Goal: Information Seeking & Learning: Learn about a topic

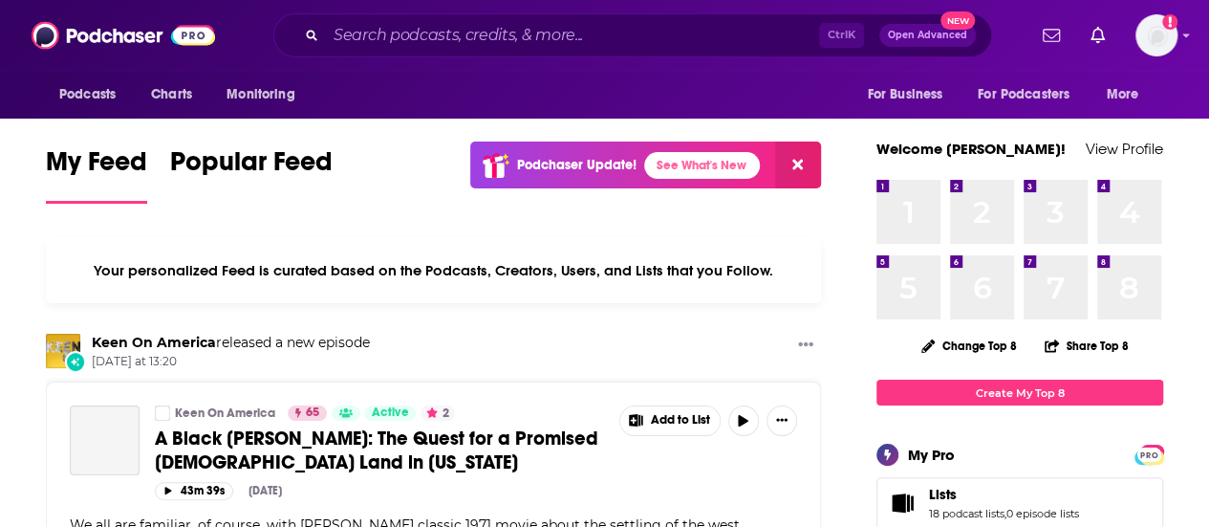
click at [492, 35] on input "Search podcasts, credits, & more..." at bounding box center [572, 35] width 493 height 31
click at [426, 41] on input "Search podcasts, credits, & more..." at bounding box center [572, 35] width 493 height 31
click at [430, 45] on input "Search podcasts, credits, & more..." at bounding box center [572, 35] width 493 height 31
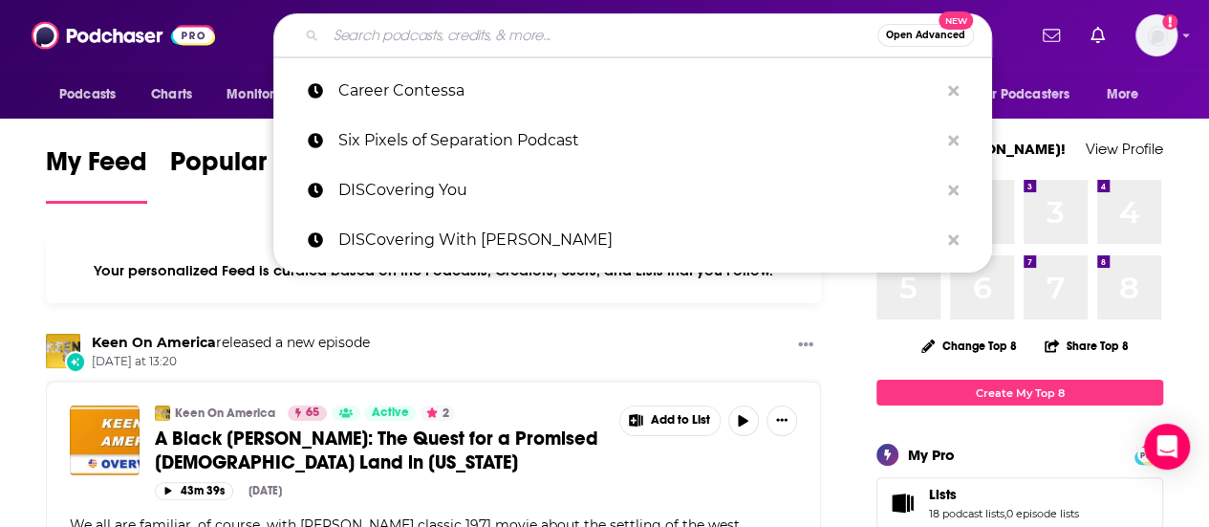
paste input "The Daily Zeitgeist"
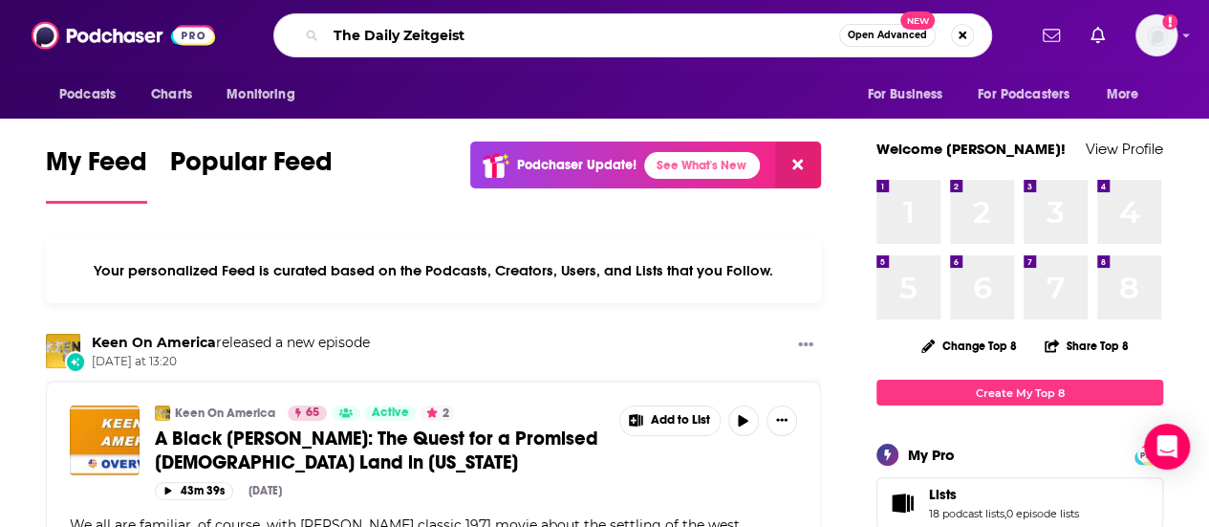
type input "The Daily Zeitgeist"
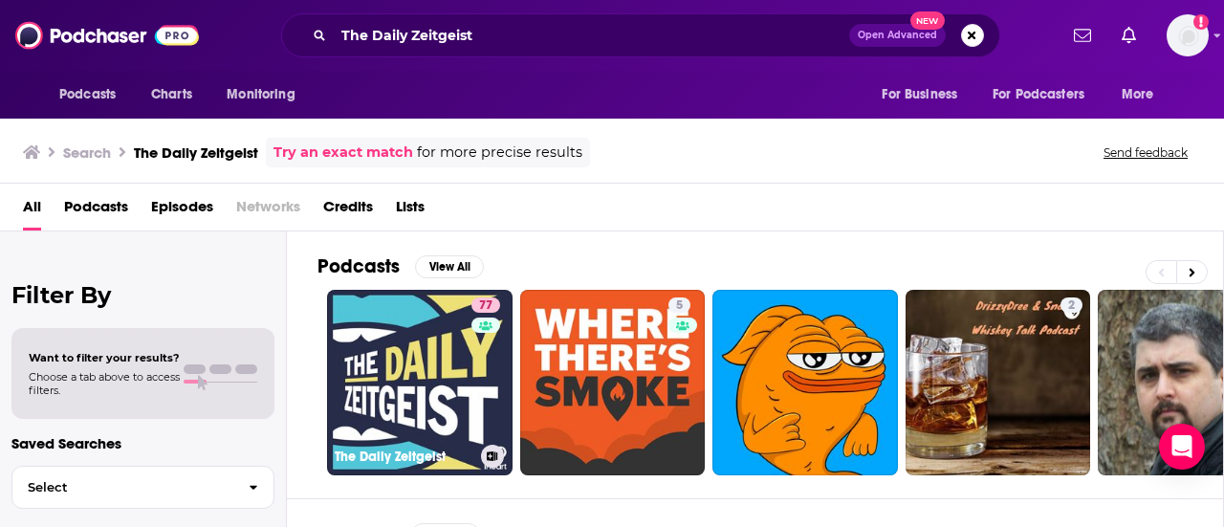
click at [399, 346] on link "77 The Daily Zeitgeist" at bounding box center [419, 382] width 185 height 185
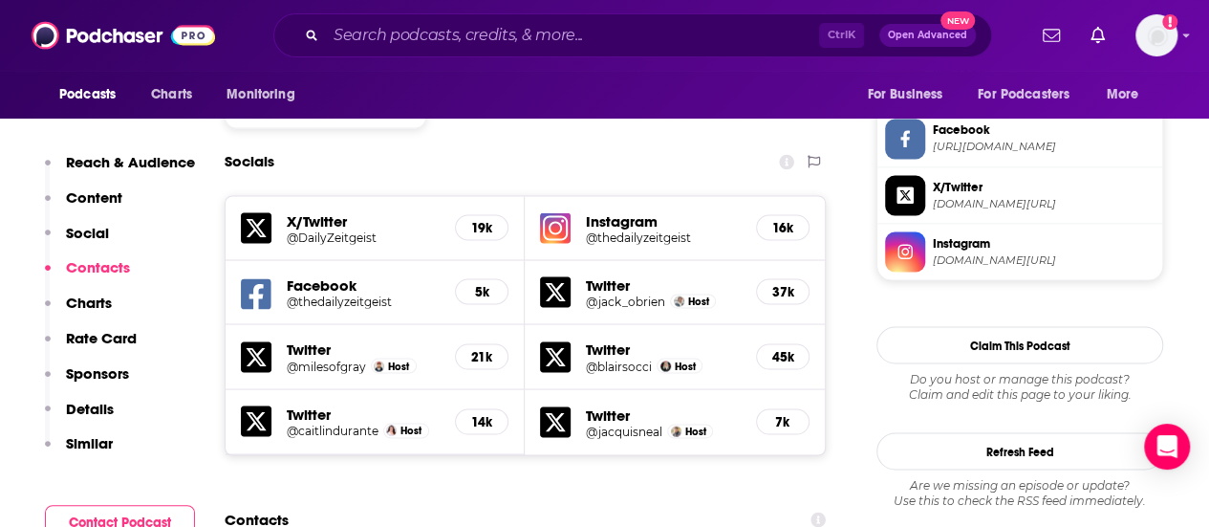
scroll to position [1530, 0]
